Goal: Complete application form: Complete application form

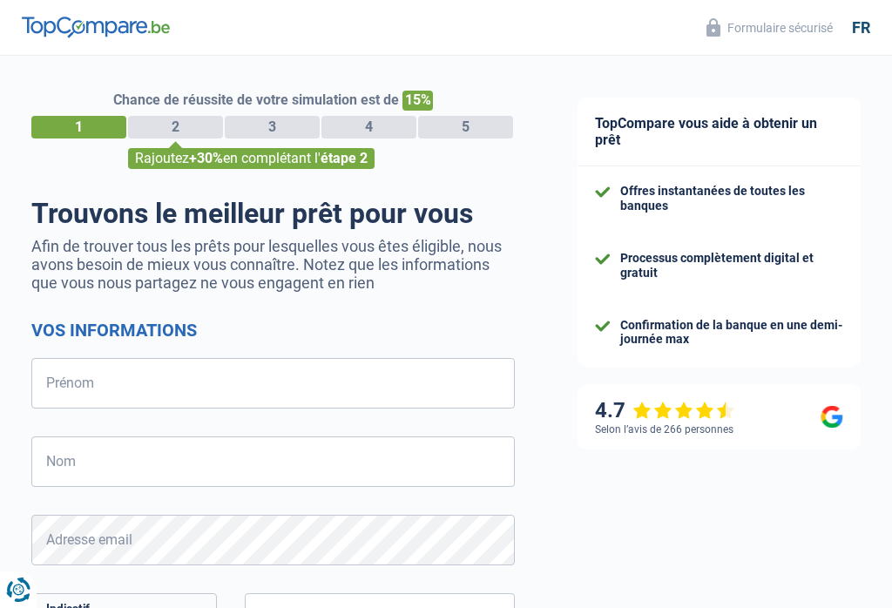
select select "32"
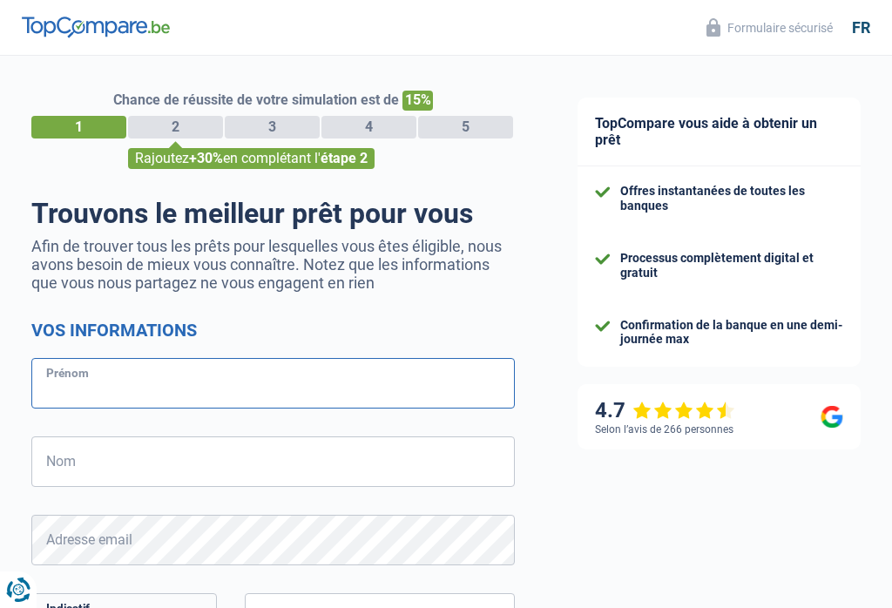
click at [273, 379] on input "Prénom" at bounding box center [272, 383] width 483 height 51
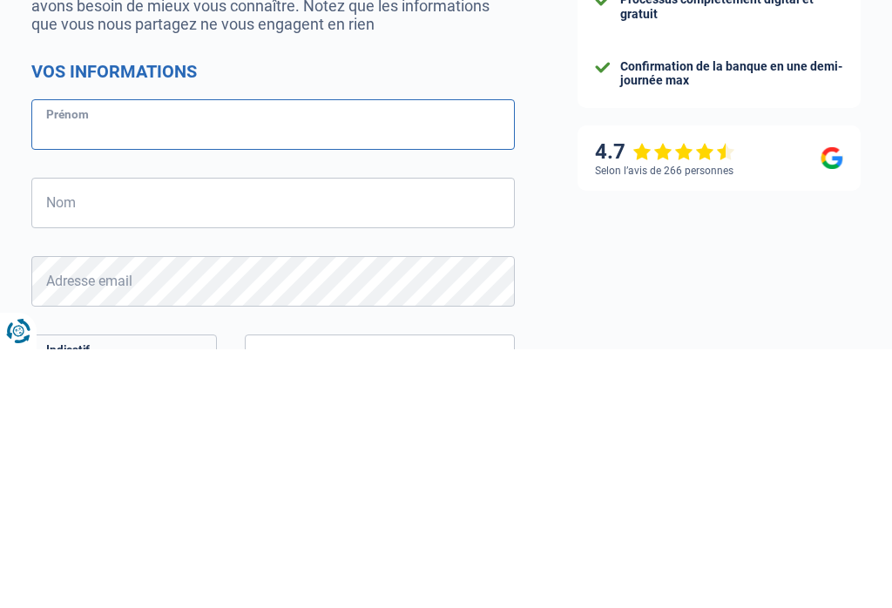
type input "Ridha"
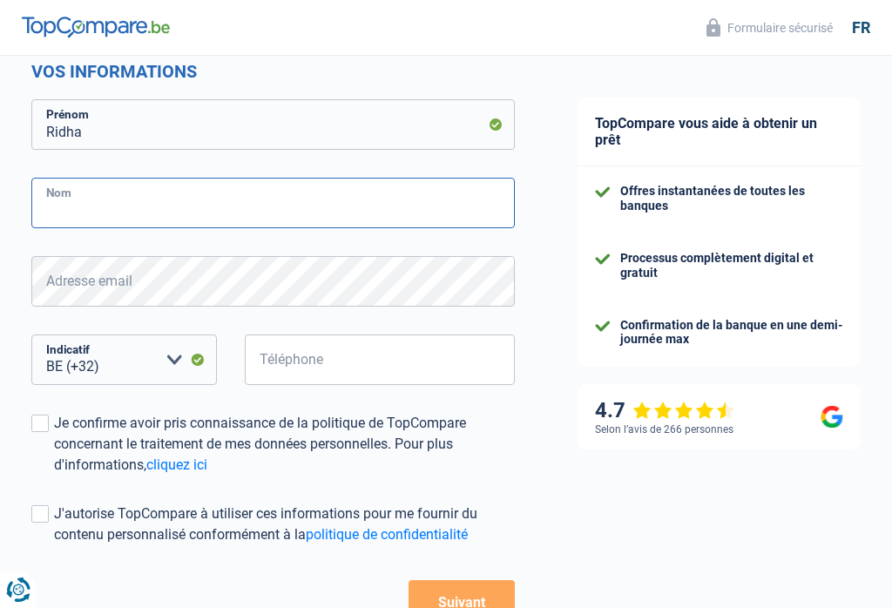
click at [400, 199] on input "Nom" at bounding box center [272, 203] width 483 height 51
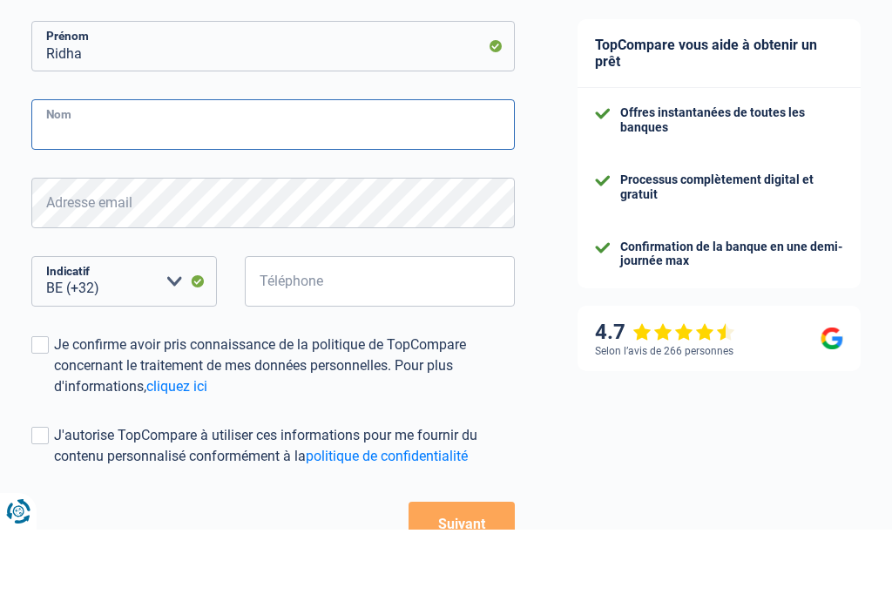
type input "[PERSON_NAME]"
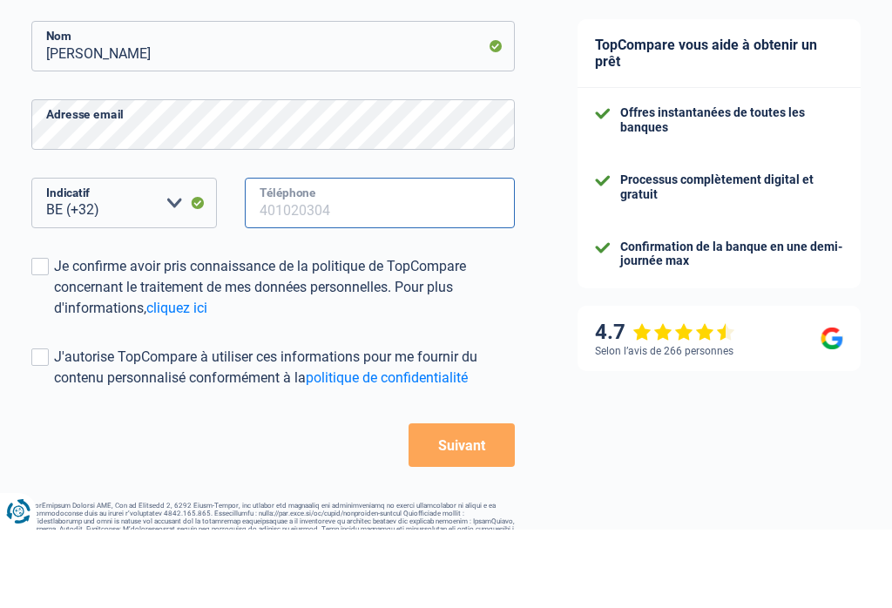
click at [355, 256] on input "Téléphone" at bounding box center [380, 281] width 270 height 51
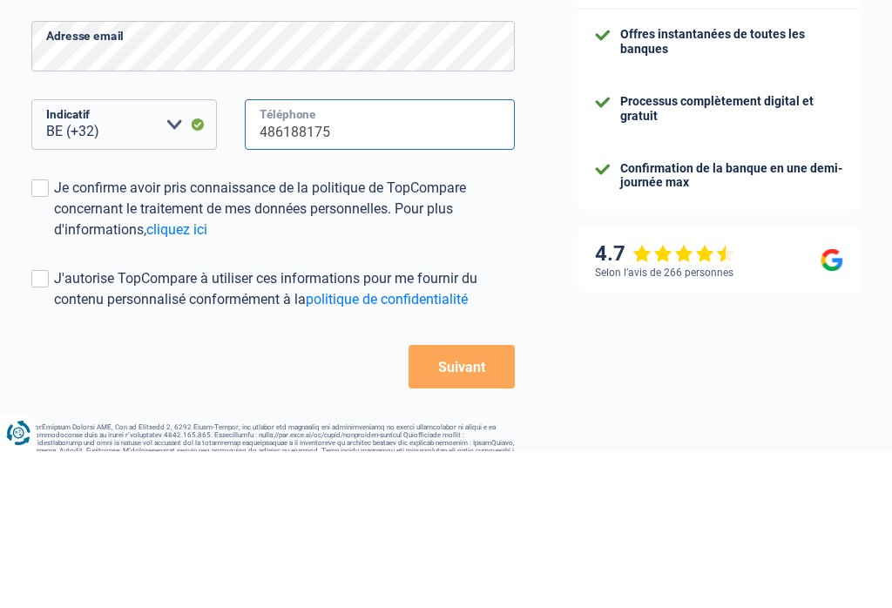
type input "486188175"
click at [564, 185] on div "TopCompare vous aide à obtenir un prêt Offres instantanées de toutes les banque…" at bounding box center [719, 192] width 346 height 946
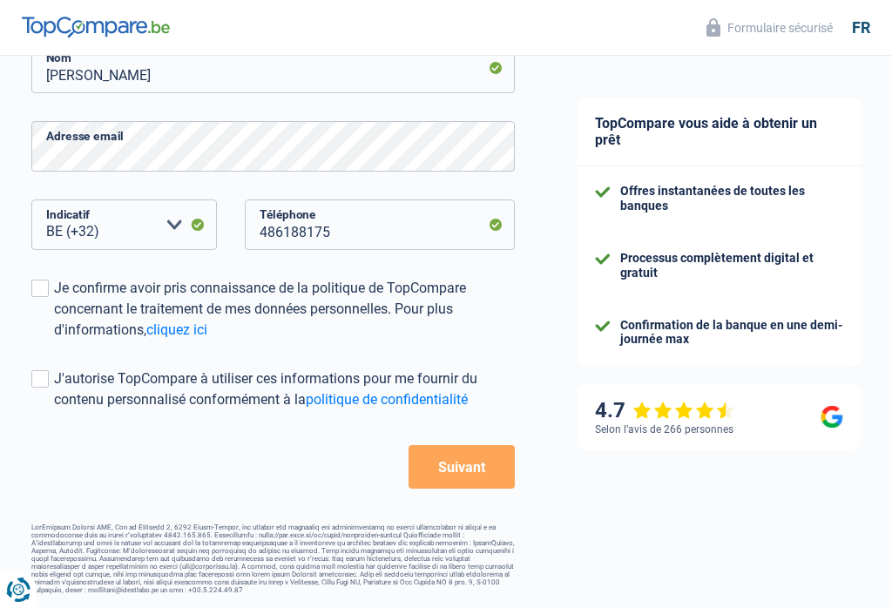
click at [48, 295] on label "Je confirme avoir pris connaissance de la politique de TopCompare concernant le…" at bounding box center [272, 309] width 483 height 63
click at [54, 341] on input "Je confirme avoir pris connaissance de la politique de TopCompare concernant le…" at bounding box center [54, 341] width 0 height 0
click at [469, 452] on button "Suivant" at bounding box center [461, 467] width 106 height 44
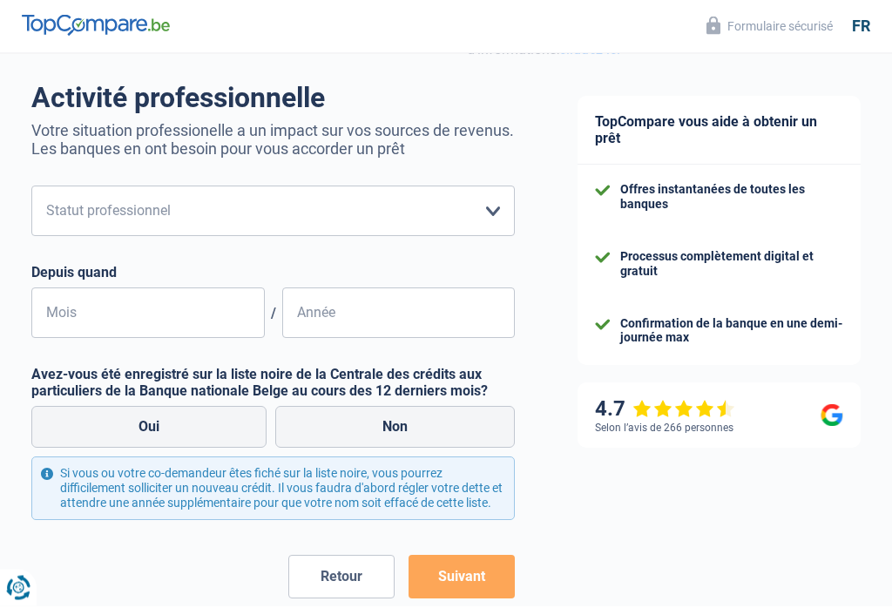
scroll to position [116, 0]
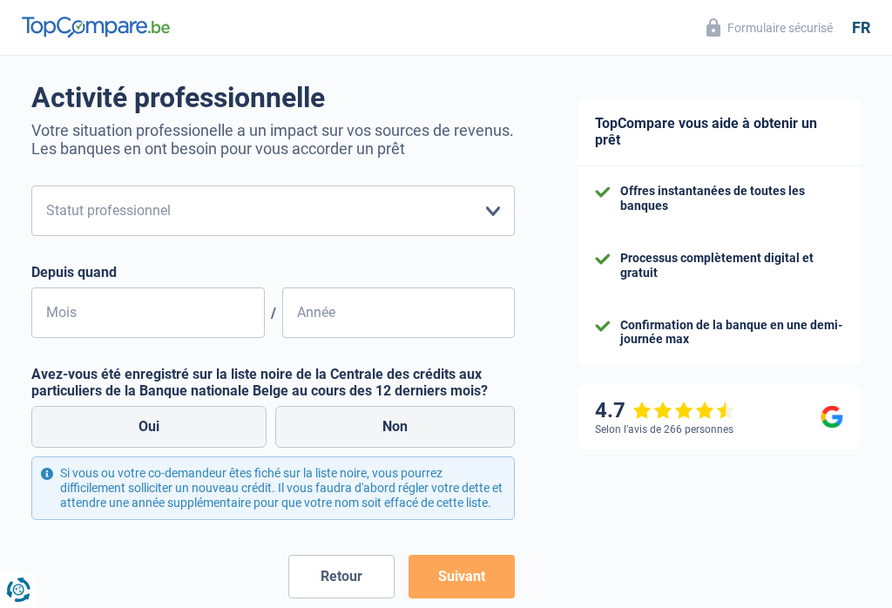
click at [496, 209] on select "Ouvrier Employé privé Employé public Invalide Indépendant Pensionné Chômeur Mut…" at bounding box center [272, 211] width 483 height 51
